Goal: Information Seeking & Learning: Learn about a topic

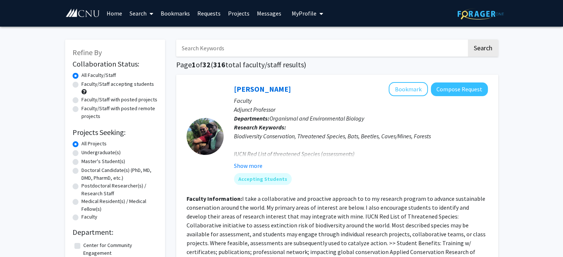
click at [232, 56] on input "Search Keywords" at bounding box center [321, 48] width 291 height 17
click at [468, 40] on button "Search" at bounding box center [483, 48] width 30 height 17
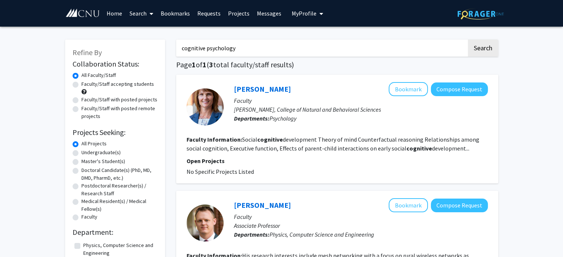
type input "cognitive psychology"
click at [468, 40] on button "Search" at bounding box center [483, 48] width 30 height 17
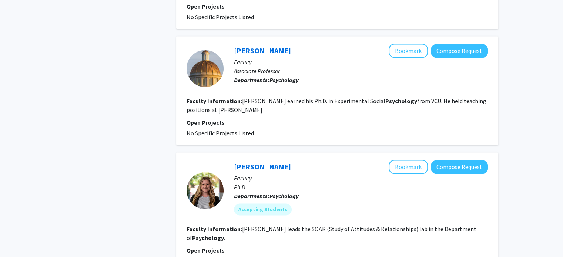
scroll to position [1072, 0]
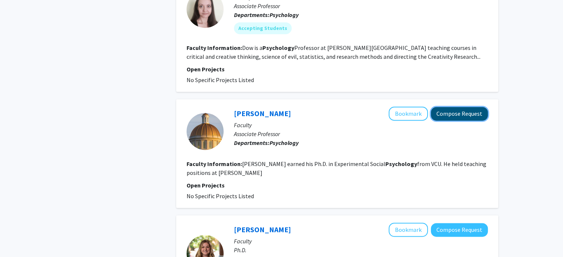
click at [464, 107] on button "Compose Request" at bounding box center [459, 114] width 57 height 14
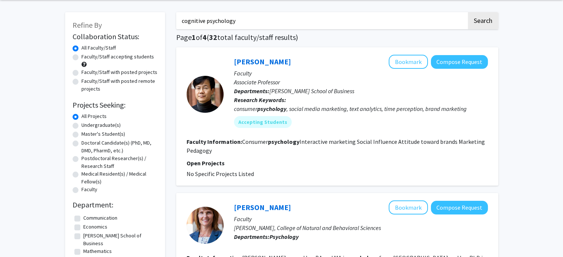
scroll to position [27, 0]
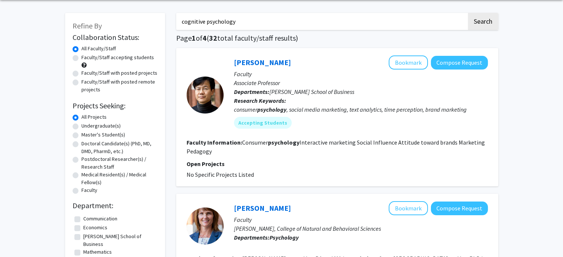
click at [102, 125] on label "Undergraduate(s)" at bounding box center [101, 126] width 39 height 8
click at [86, 125] on input "Undergraduate(s)" at bounding box center [84, 124] width 5 height 5
radio input "true"
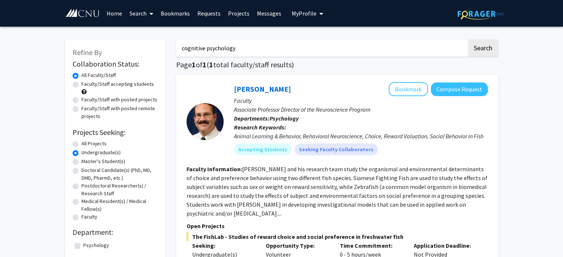
click at [251, 46] on input "cognitive psychology" at bounding box center [321, 48] width 291 height 17
click at [312, 14] on span "My Profile" at bounding box center [304, 13] width 25 height 7
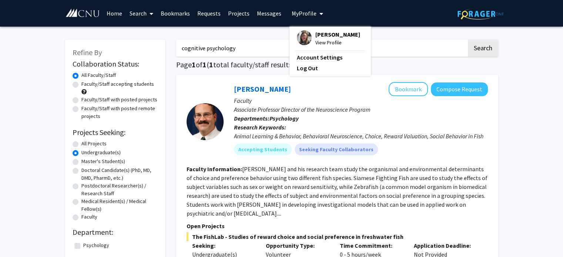
click at [114, 9] on link "Home" at bounding box center [114, 13] width 23 height 26
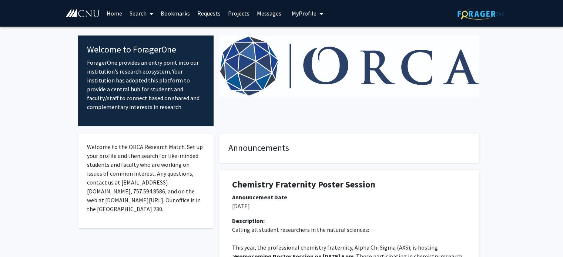
click at [147, 11] on span at bounding box center [150, 14] width 7 height 26
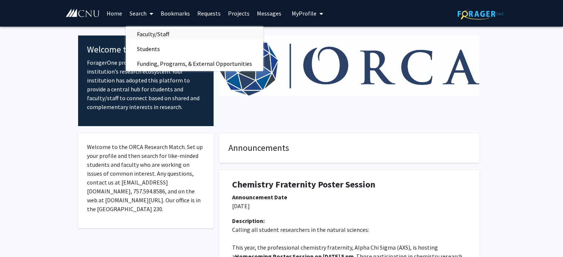
click at [160, 35] on span "Faculty/Staff" at bounding box center [153, 34] width 54 height 15
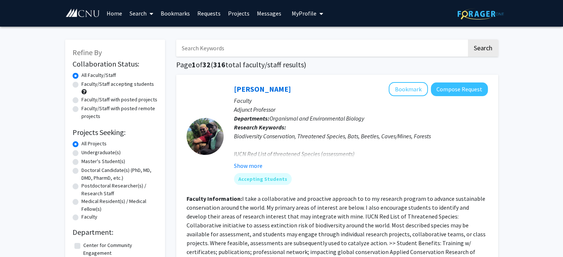
click at [230, 49] on input "Search Keywords" at bounding box center [321, 48] width 291 height 17
click at [468, 40] on button "Search" at bounding box center [483, 48] width 30 height 17
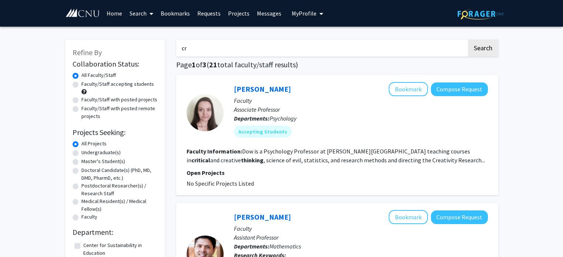
type input "c"
type input "diversity and inclusion"
click at [468, 40] on button "Search" at bounding box center [483, 48] width 30 height 17
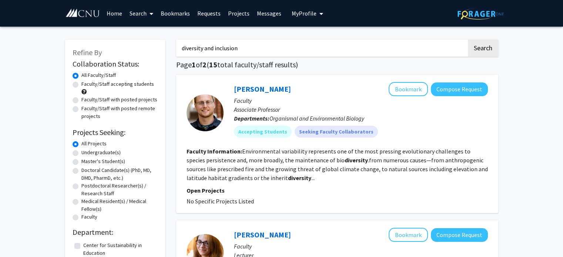
click at [402, 51] on input "diversity and inclusion" at bounding box center [321, 48] width 291 height 17
type input "[PERSON_NAME]"
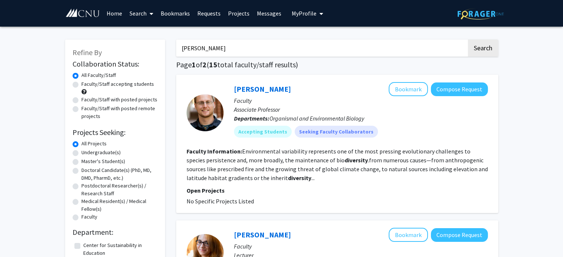
click at [468, 40] on button "Search" at bounding box center [483, 48] width 30 height 17
